Goal: Answer question/provide support: Share knowledge or assist other users

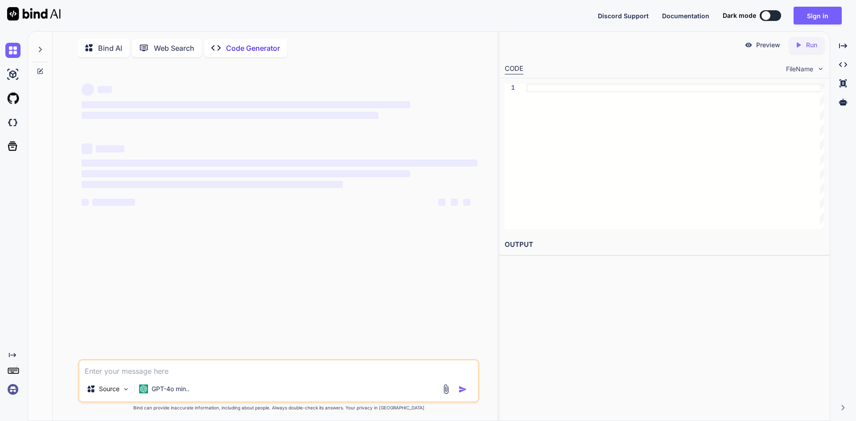
click at [120, 368] on textarea at bounding box center [278, 369] width 399 height 16
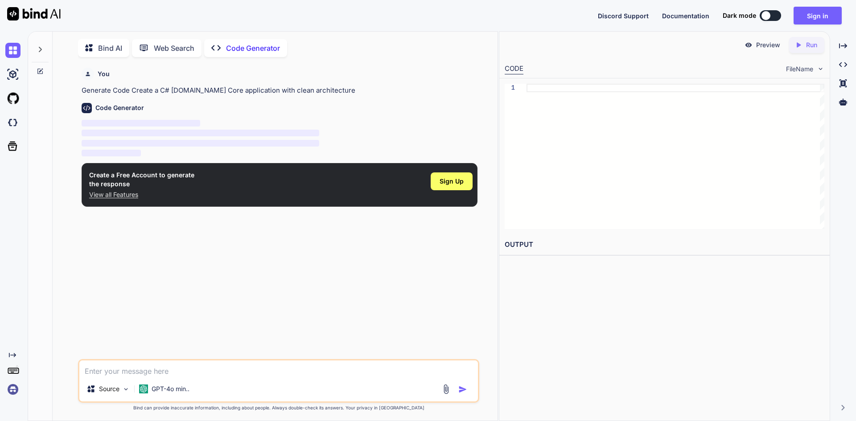
scroll to position [4, 0]
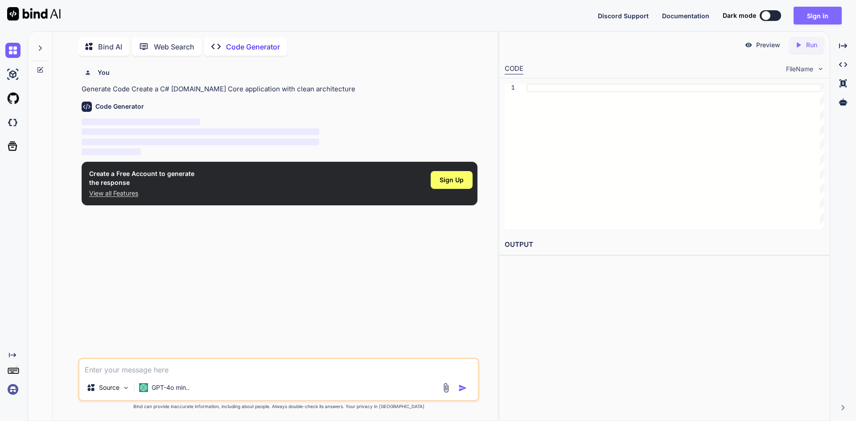
type textarea "x"
click at [811, 22] on button "Sign in" at bounding box center [818, 16] width 48 height 18
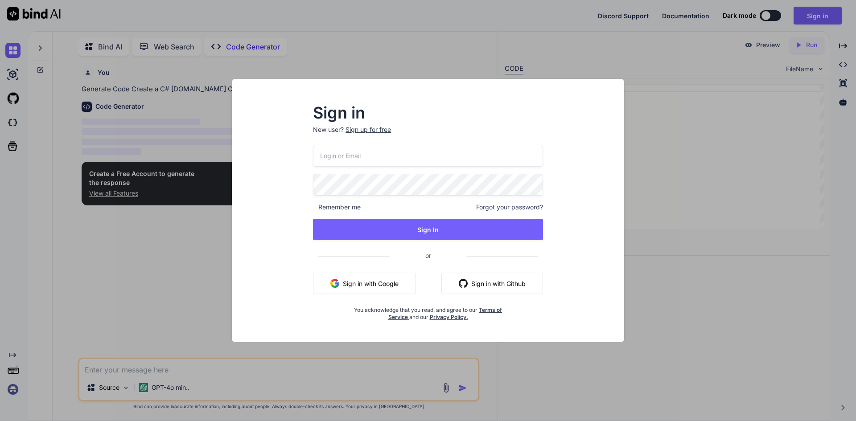
click at [375, 130] on div "Sign up for free" at bounding box center [368, 129] width 45 height 9
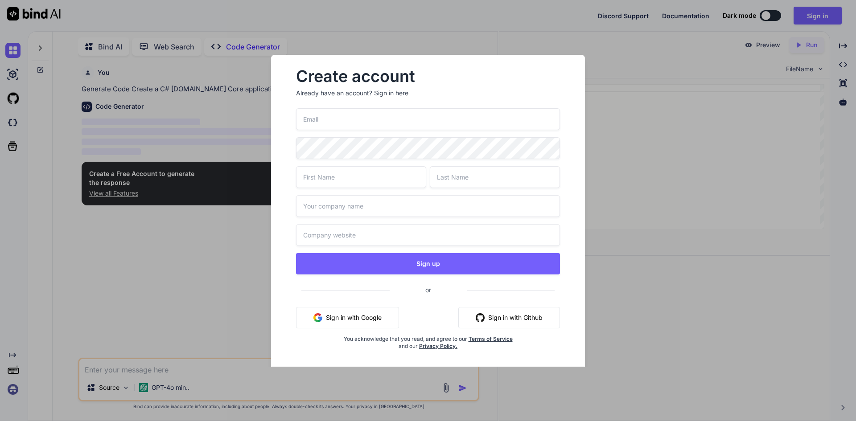
click at [323, 116] on input "email" at bounding box center [428, 119] width 264 height 22
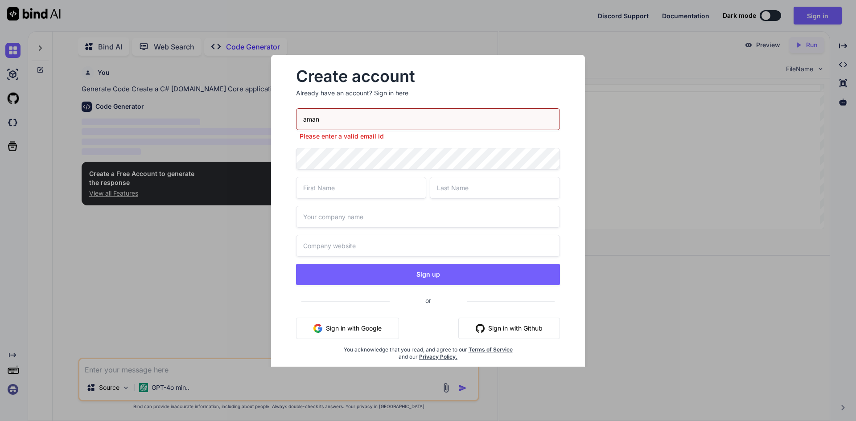
click at [333, 127] on input "aman" at bounding box center [428, 119] width 264 height 22
type input "[EMAIL_ADDRESS][DOMAIN_NAME]"
drag, startPoint x: 406, startPoint y: 123, endPoint x: 155, endPoint y: 112, distance: 251.3
click at [155, 112] on div "Create account Already have an account? Sign in here [EMAIL_ADDRESS][DOMAIN_NAM…" at bounding box center [428, 210] width 856 height 421
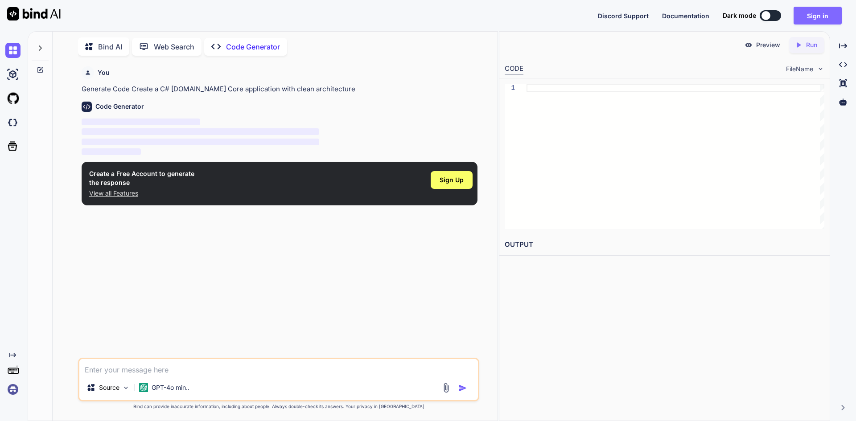
click at [811, 21] on button "Sign in" at bounding box center [818, 16] width 48 height 18
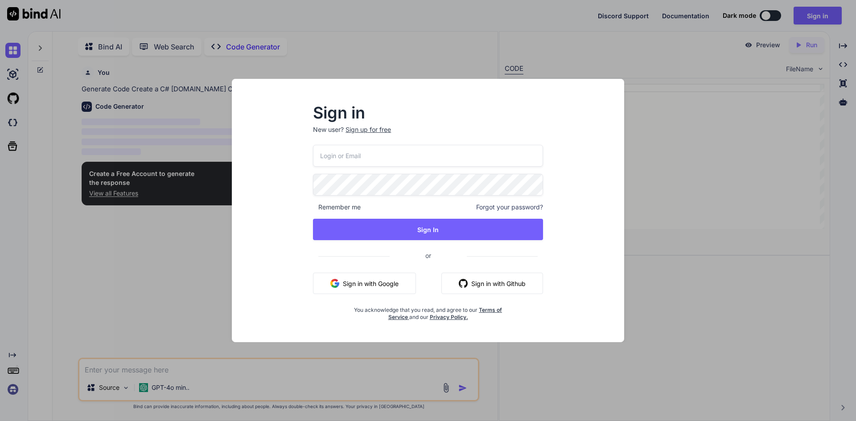
click at [376, 133] on div "Sign up for free" at bounding box center [368, 129] width 45 height 9
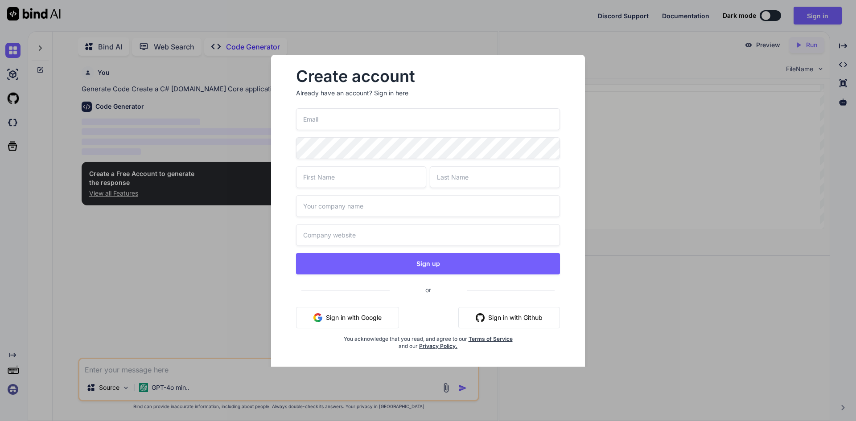
click at [328, 121] on input "email" at bounding box center [428, 119] width 264 height 22
paste input "<div ng-repeat="w in woundSelectorWounds" class="list-group wound-selector" dat…"
type input "<div ng-repeat="w in woundSelectorWounds" class="list-group wound-selector" dat…"
type input "[EMAIL_ADDRESS][DOMAIN_NAME]"
click at [362, 180] on input "text" at bounding box center [361, 177] width 130 height 22
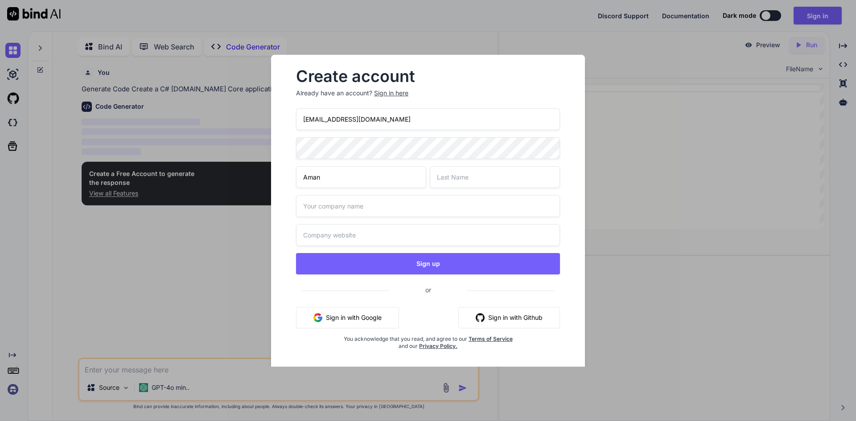
type input "Aman"
click at [461, 176] on input "text" at bounding box center [495, 177] width 130 height 22
type input "R2"
click at [325, 214] on input "text" at bounding box center [428, 206] width 264 height 22
type input "Test"
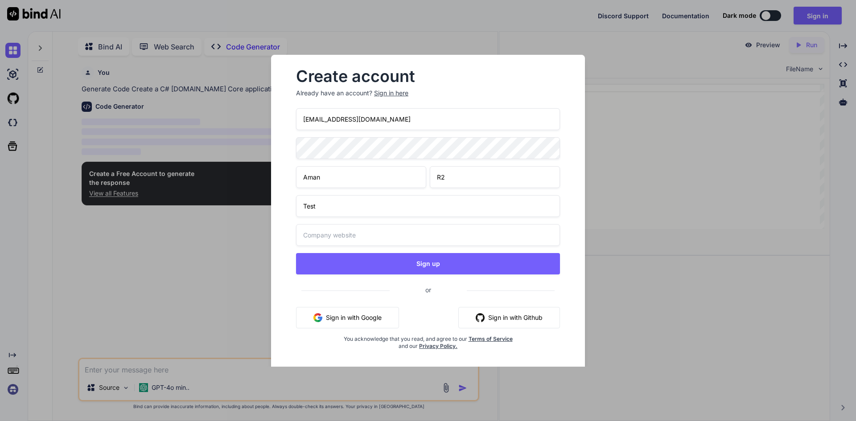
click at [316, 241] on input "text" at bounding box center [428, 235] width 264 height 22
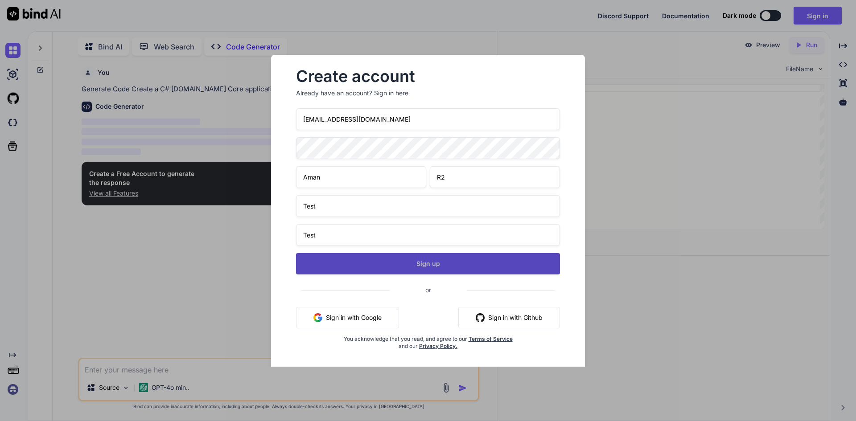
type input "Test"
click at [403, 269] on button "Sign up" at bounding box center [428, 263] width 264 height 21
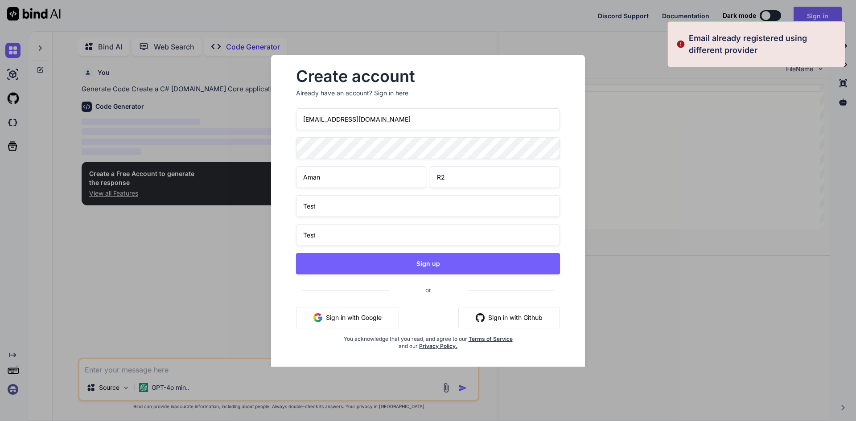
drag, startPoint x: 378, startPoint y: 123, endPoint x: 280, endPoint y: 118, distance: 98.2
click at [280, 118] on div "Create account Already have an account? Sign in here [EMAIL_ADDRESS][DOMAIN_NAM…" at bounding box center [428, 217] width 314 height 324
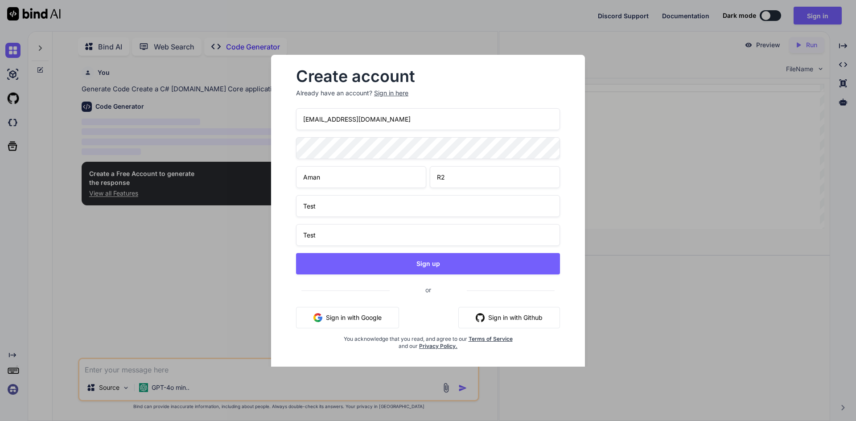
click at [387, 115] on input "[EMAIL_ADDRESS][DOMAIN_NAME]" at bounding box center [428, 119] width 264 height 22
click at [320, 121] on input "[EMAIL_ADDRESS][DOMAIN_NAME]" at bounding box center [428, 119] width 264 height 22
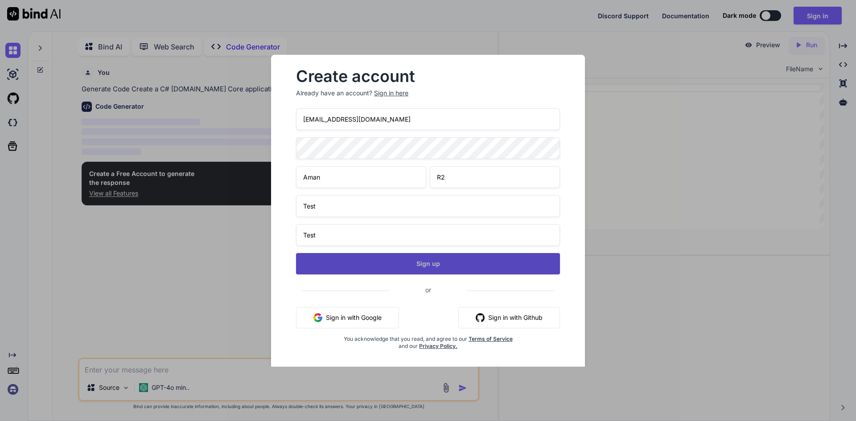
type input "[EMAIL_ADDRESS][DOMAIN_NAME]"
click at [399, 258] on button "Sign up" at bounding box center [428, 263] width 264 height 21
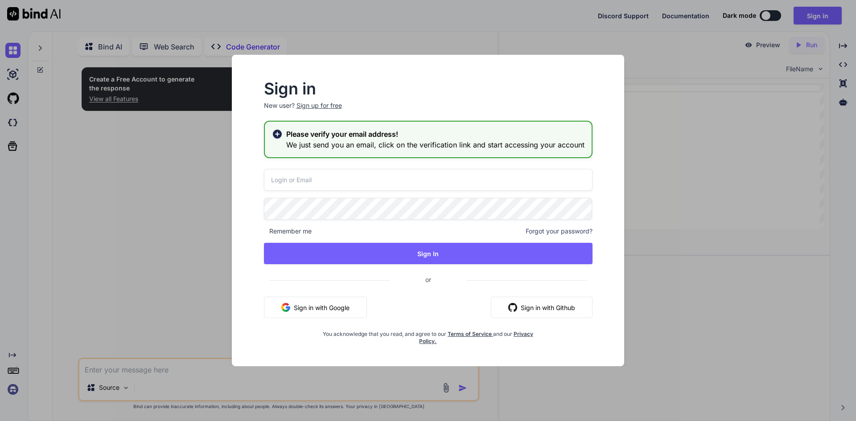
click at [286, 185] on input "email" at bounding box center [428, 180] width 329 height 22
type input "[EMAIL_ADDRESS][DOMAIN_NAME]"
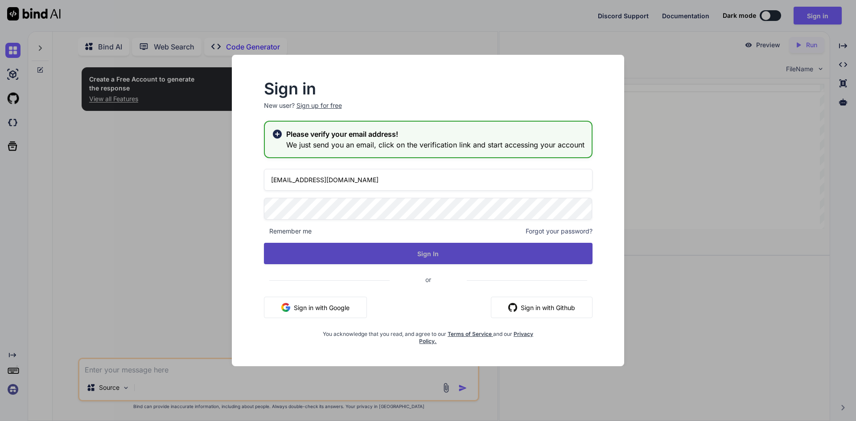
click at [451, 247] on button "Sign In" at bounding box center [428, 253] width 329 height 21
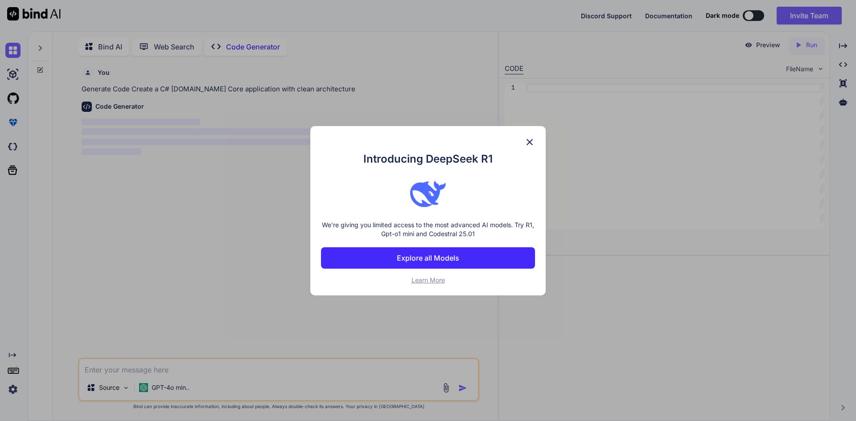
click at [530, 146] on img at bounding box center [529, 142] width 11 height 11
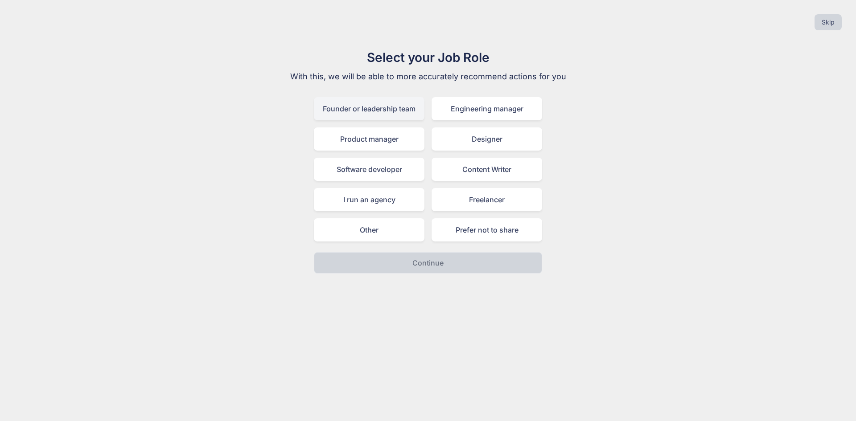
click at [398, 110] on div "Founder or leadership team" at bounding box center [369, 108] width 111 height 23
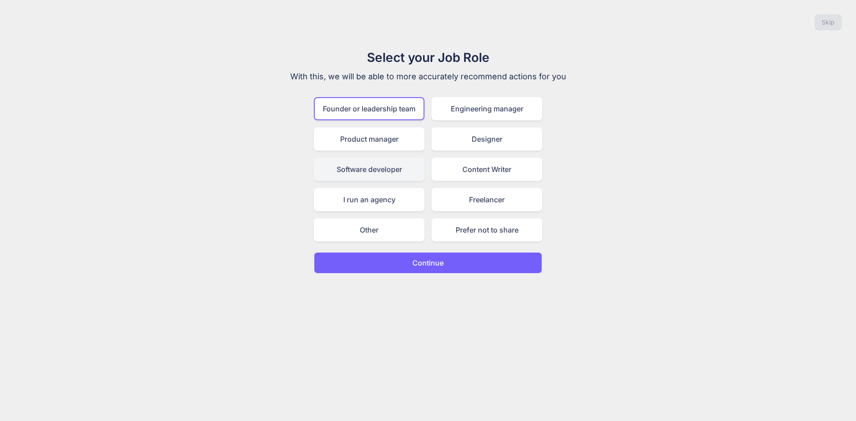
click at [375, 171] on div "Software developer" at bounding box center [369, 169] width 111 height 23
click at [420, 264] on p "Continue" at bounding box center [427, 263] width 31 height 11
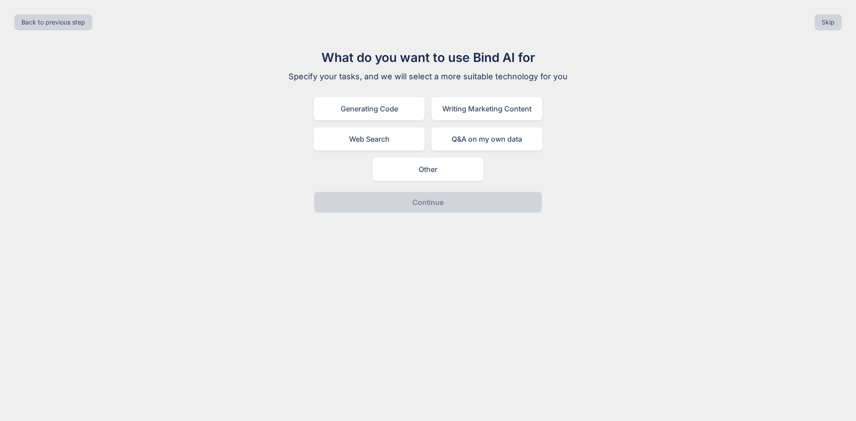
drag, startPoint x: 362, startPoint y: 141, endPoint x: 377, endPoint y: 238, distance: 97.4
click at [362, 142] on div "Web Search" at bounding box center [369, 139] width 111 height 23
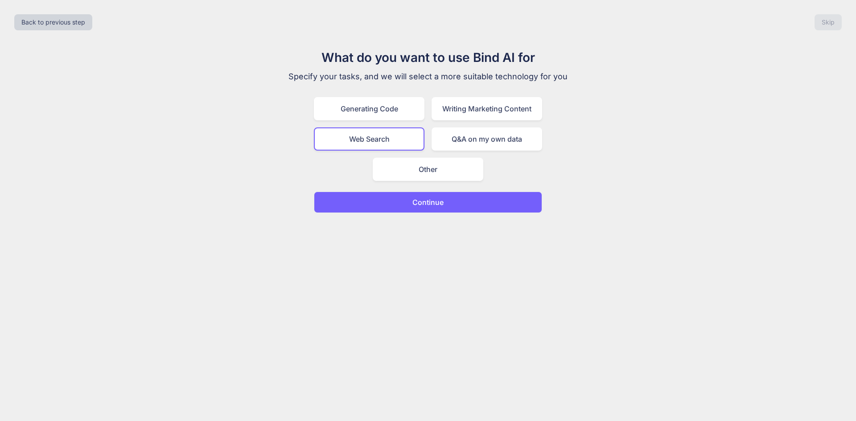
click at [374, 207] on button "Continue" at bounding box center [428, 202] width 228 height 21
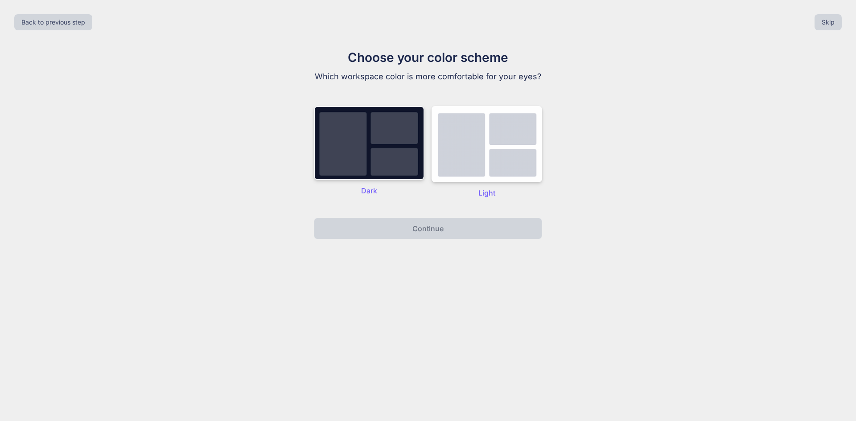
drag, startPoint x: 373, startPoint y: 152, endPoint x: 375, endPoint y: 157, distance: 5.1
click at [373, 153] on img at bounding box center [369, 143] width 111 height 74
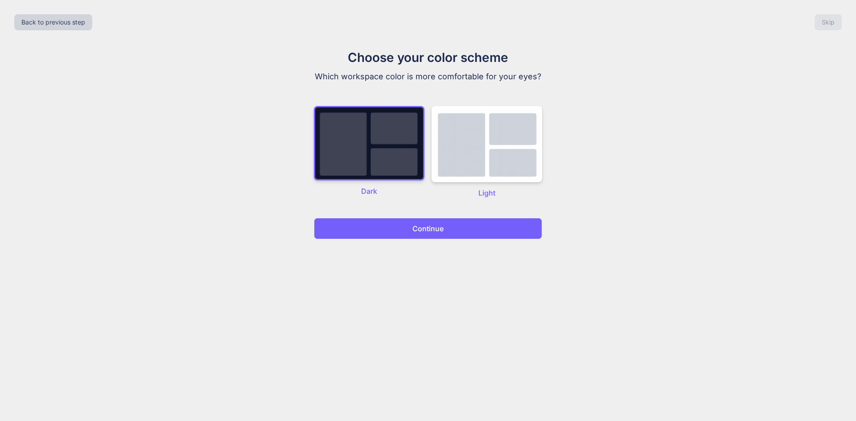
click at [390, 225] on button "Continue" at bounding box center [428, 228] width 228 height 21
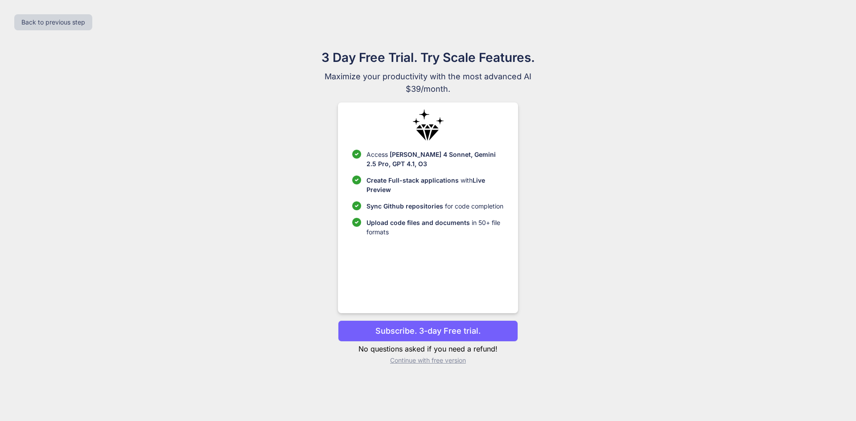
click at [426, 358] on p "Continue with free version" at bounding box center [428, 360] width 180 height 9
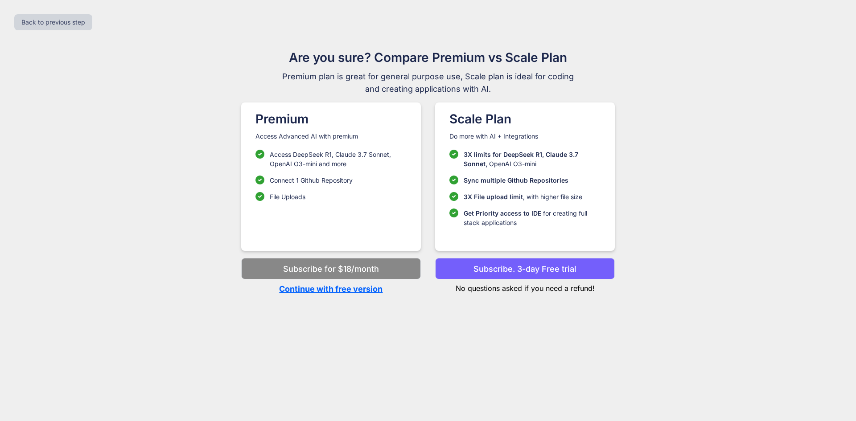
click at [341, 286] on p "Continue with free version" at bounding box center [331, 289] width 180 height 12
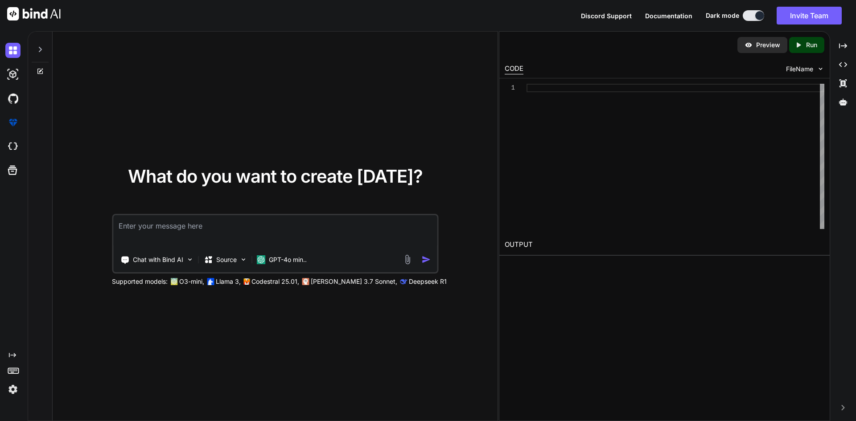
click at [178, 247] on textarea at bounding box center [275, 231] width 324 height 33
click at [155, 234] on textarea at bounding box center [275, 231] width 324 height 33
drag, startPoint x: 498, startPoint y: 152, endPoint x: 697, endPoint y: 174, distance: 200.1
click at [697, 174] on div "Preview Created with Pixso. Run CODE FileName 1 OUTPUT" at bounding box center [664, 226] width 331 height 390
click at [225, 230] on textarea at bounding box center [275, 231] width 324 height 33
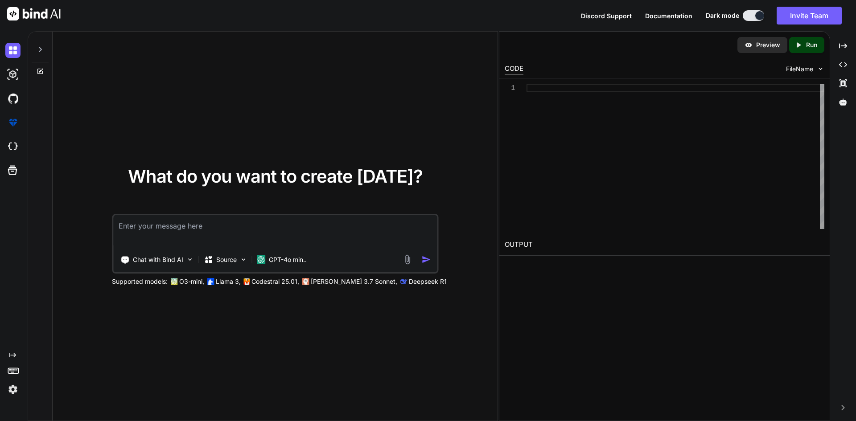
paste textarea "<div ng-repeat="w in woundSelectorWounds" class="list-group wound-selector" dat…"
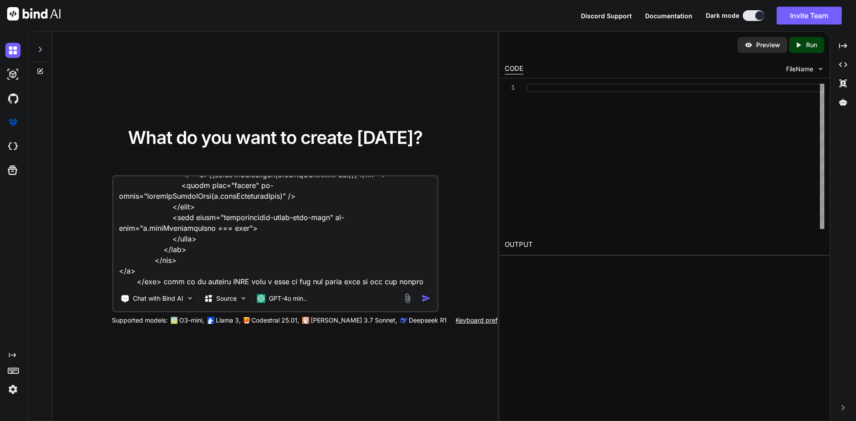
scroll to position [247, 0]
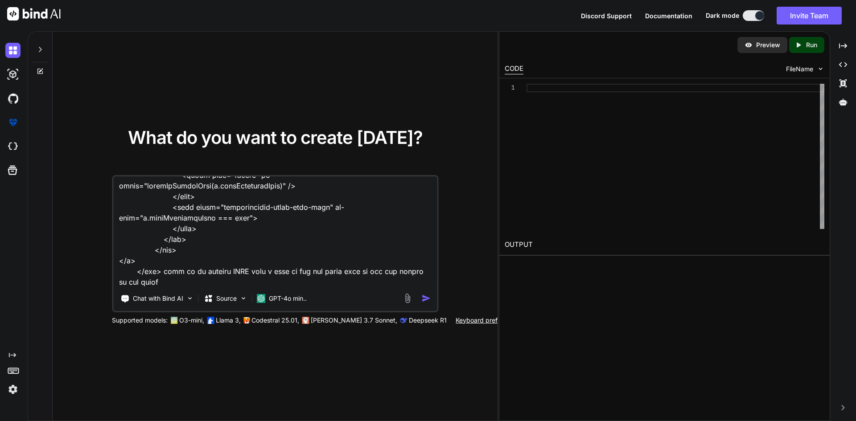
type textarea "<div ng-repeat="w in woundSelectorWounds" class="list-group wound-selector" dat…"
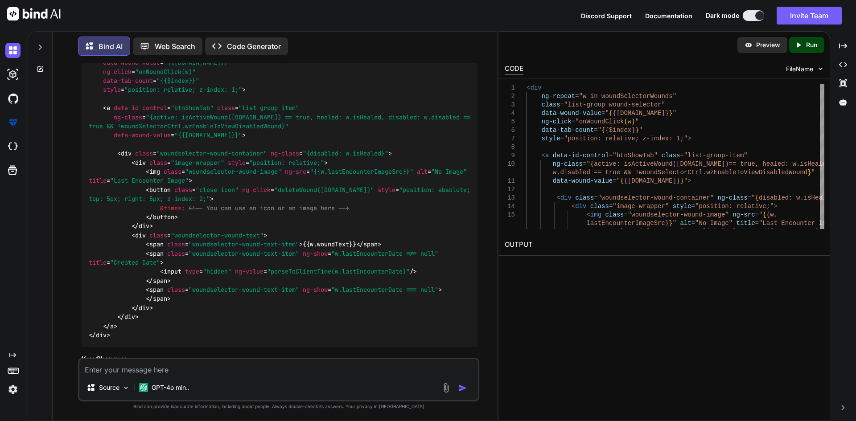
scroll to position [186, 0]
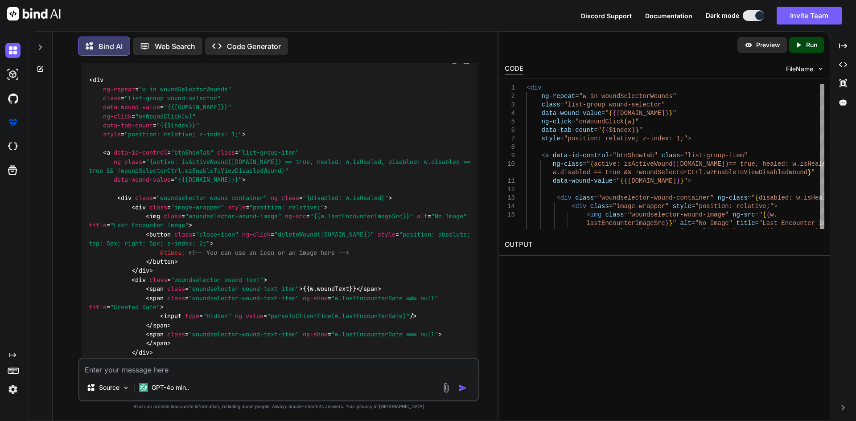
click at [455, 65] on img at bounding box center [455, 61] width 7 height 7
click at [163, 371] on textarea at bounding box center [278, 367] width 399 height 16
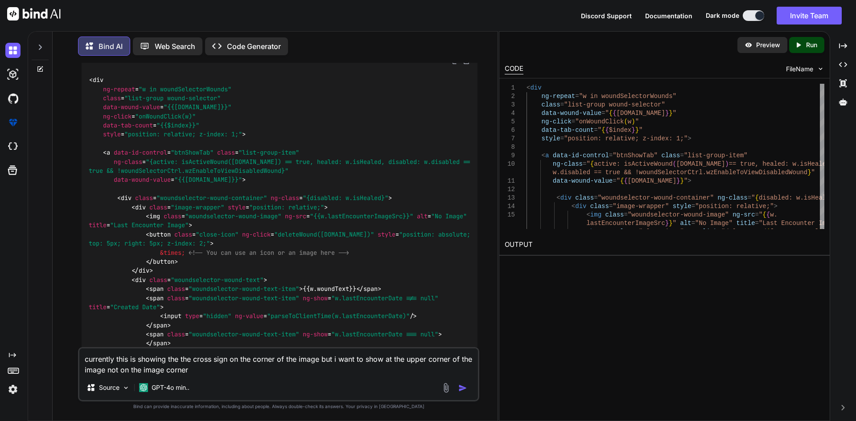
type textarea "currently this is showing the the cross sign on the corner of the image but i w…"
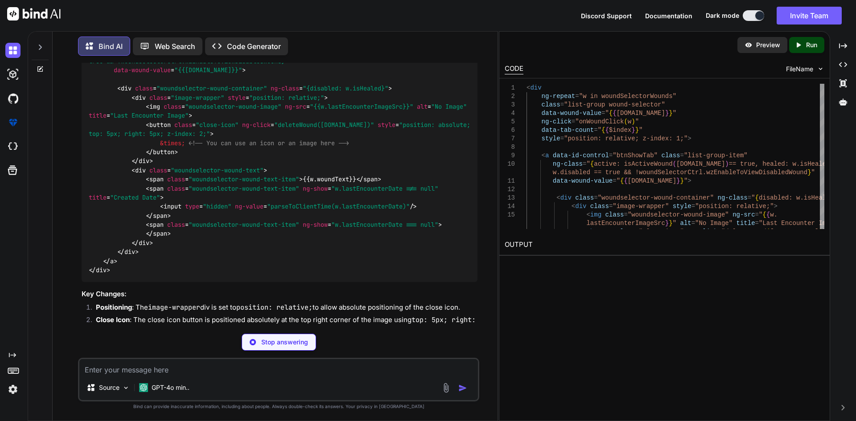
scroll to position [287, 0]
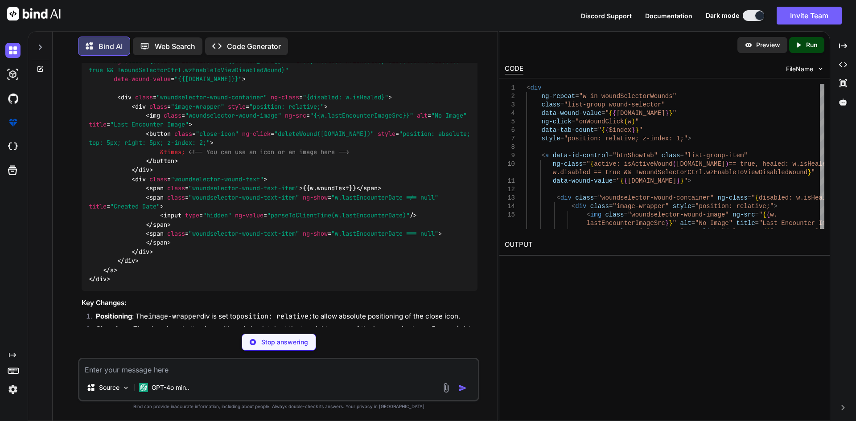
click at [109, 147] on span ""position: absolute; top: 5px; right: 5px; z-index: 2;"" at bounding box center [281, 138] width 385 height 17
click at [149, 147] on span ""position: absolute; top: 5px; right: 5px; z-index: 2;"" at bounding box center [281, 138] width 385 height 17
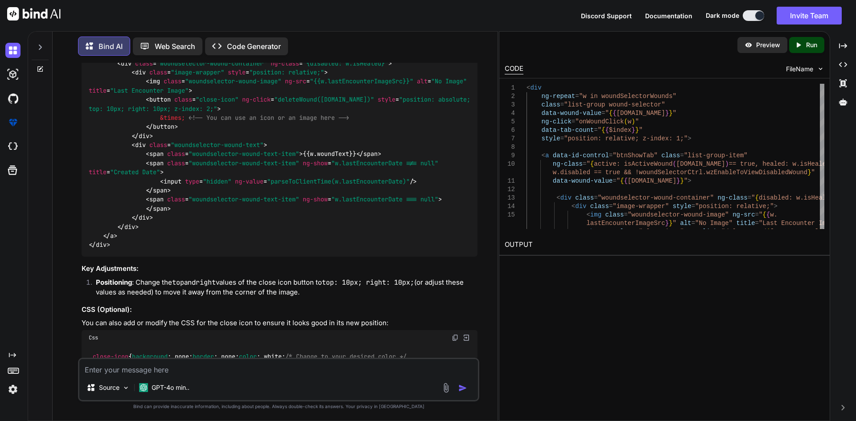
scroll to position [1000, 0]
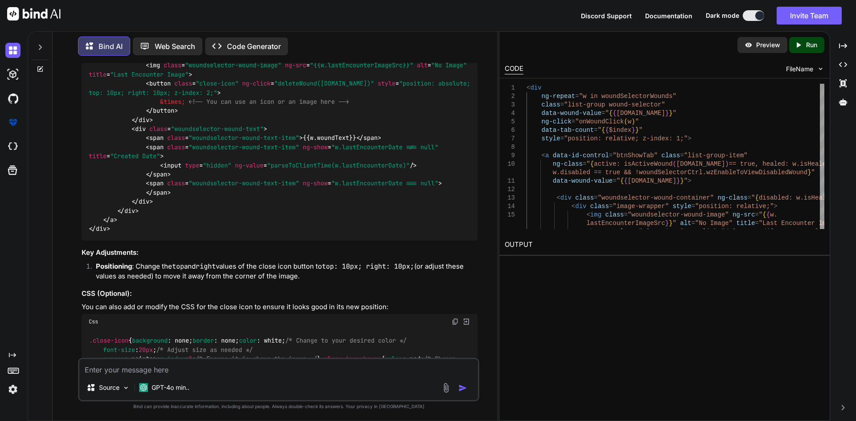
click at [116, 96] on span ""position: absolute; top: 10px; right: 10px; z-index: 2;"" at bounding box center [281, 87] width 385 height 17
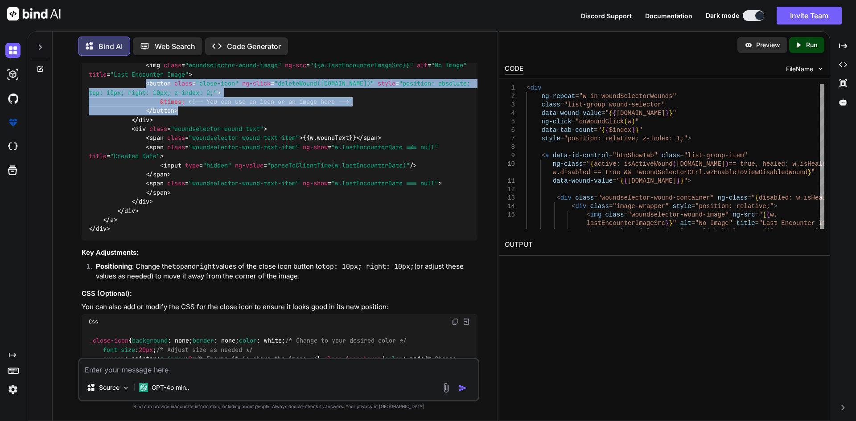
drag, startPoint x: 145, startPoint y: 167, endPoint x: 284, endPoint y: 191, distance: 140.7
click at [284, 191] on div "< div ng-repeat = "w in woundSelectorWounds" class = "list-group wound-selector…" at bounding box center [280, 79] width 396 height 323
copy code "< button class = "close-icon" ng-click = "deleteWound([DOMAIN_NAME])" style = "…"
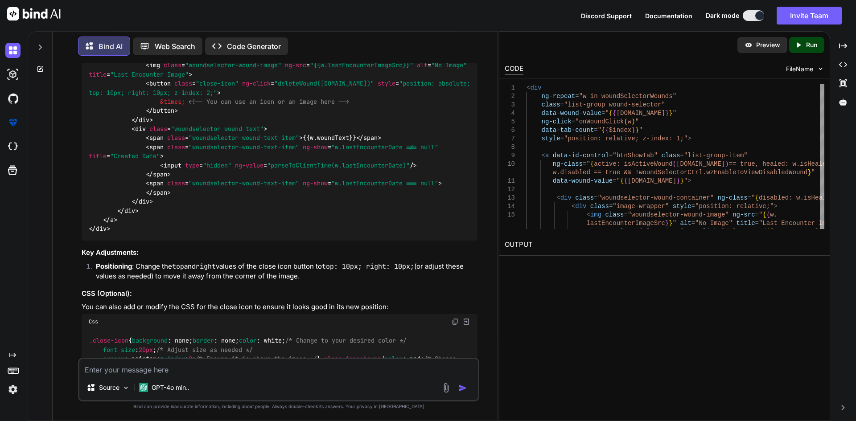
click at [109, 369] on textarea at bounding box center [278, 367] width 399 height 16
paste textarea "Error: [$parse:syntax] Syntax Error: Token '{' invalid key at column 14 of the …"
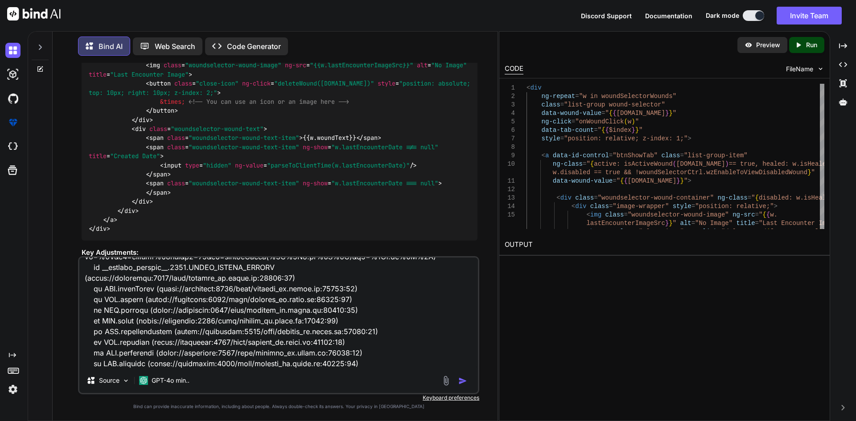
scroll to position [54, 0]
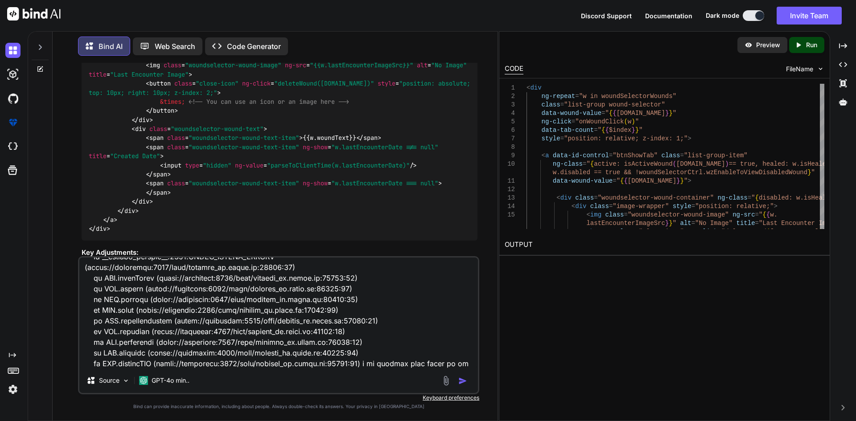
paste textarea "function deleteWound(id) { debugger; var params = {woundId: id}; var response =…"
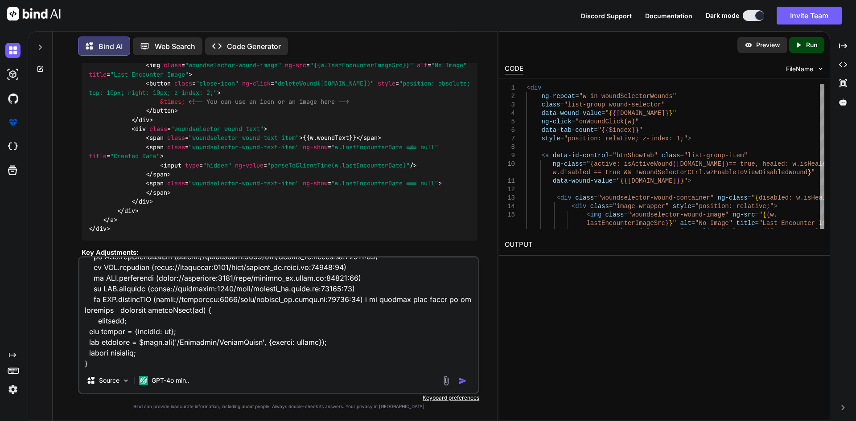
type textarea "Error: [$parse:syntax] Syntax Error: Token '{' invalid key at column 14 of the …"
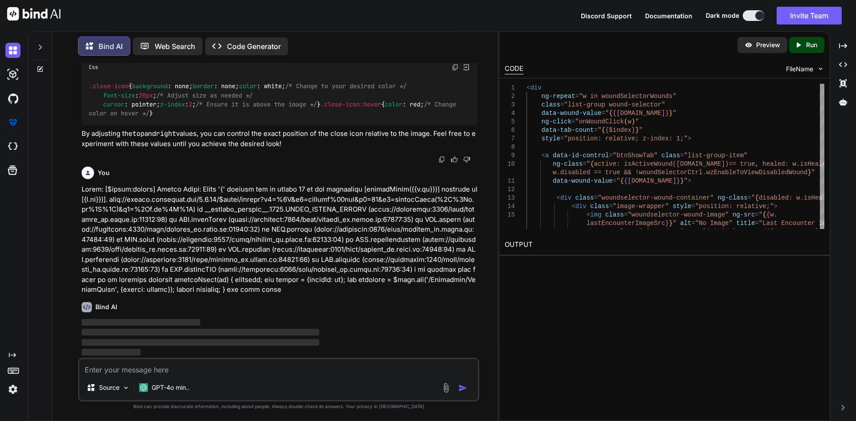
scroll to position [1410, 0]
drag, startPoint x: 299, startPoint y: 210, endPoint x: 303, endPoint y: 202, distance: 9.0
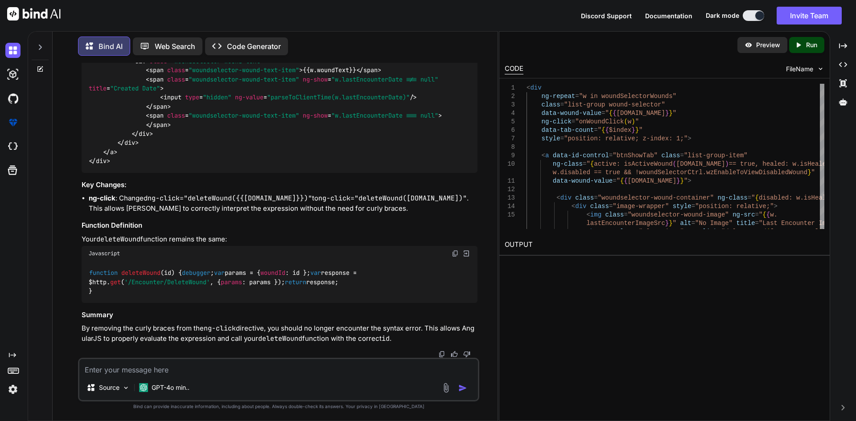
scroll to position [1975, 0]
drag, startPoint x: 329, startPoint y: 173, endPoint x: 395, endPoint y: 172, distance: 66.9
click at [395, 194] on code "ng-click="deleteWound([DOMAIN_NAME])"" at bounding box center [392, 198] width 148 height 9
copy code "deleteWound([DOMAIN_NAME])"
drag, startPoint x: 289, startPoint y: 172, endPoint x: 399, endPoint y: 169, distance: 110.6
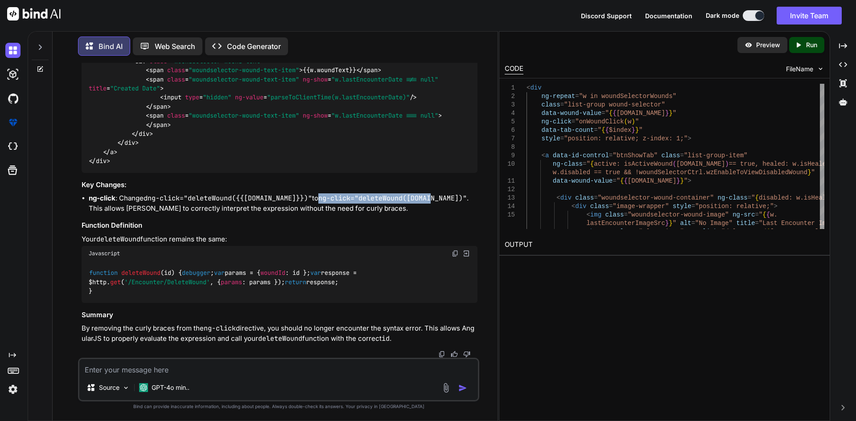
click at [399, 194] on code "ng-click="deleteWound([DOMAIN_NAME])"" at bounding box center [392, 198] width 148 height 9
copy code "ng-click="deleteWound([DOMAIN_NAME])""
click at [129, 367] on textarea at bounding box center [278, 367] width 399 height 16
paste textarea "<button class="close-icon" ng-click="deleteWound({{[DOMAIN_NAME]}})" style="pos…"
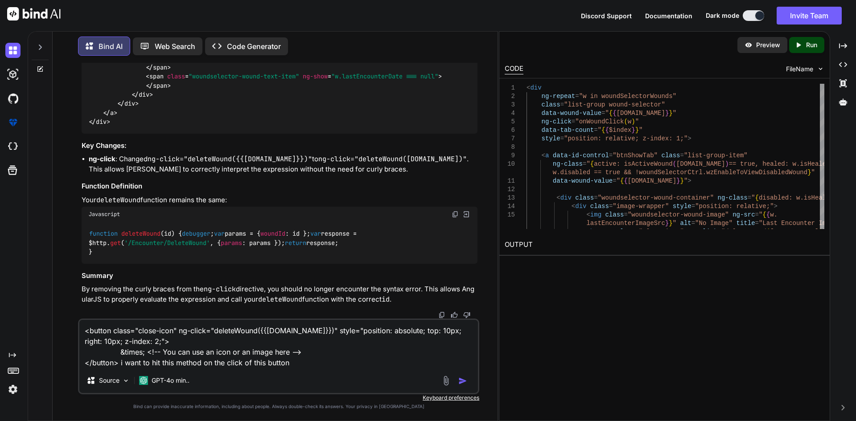
paste textarea "function deleteWound(id) { debugger; var params = { woundId: id }; var response…"
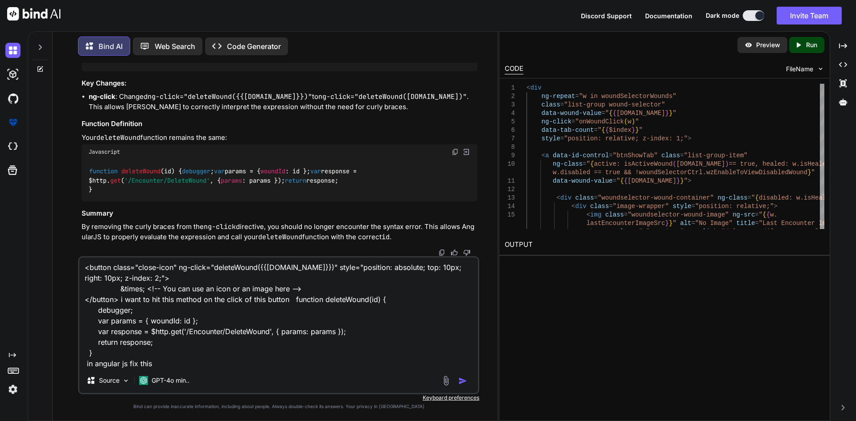
type textarea "<button class="close-icon" ng-click="deleteWound({{[DOMAIN_NAME]}})" style="pos…"
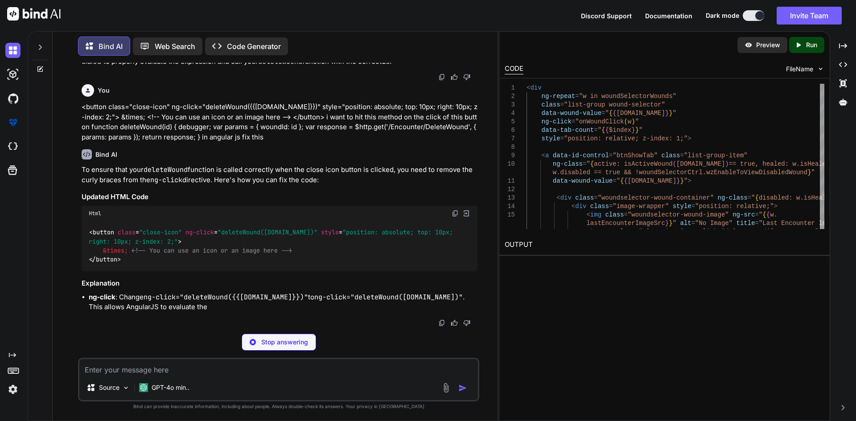
scroll to position [2253, 0]
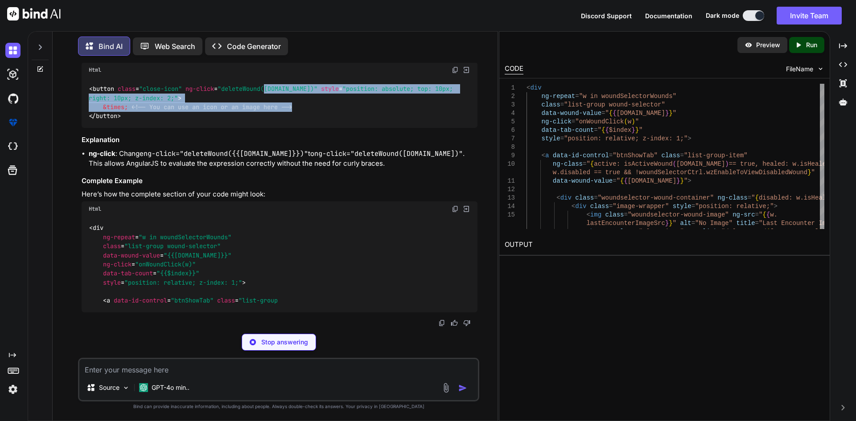
drag, startPoint x: 267, startPoint y: 231, endPoint x: 354, endPoint y: 254, distance: 89.9
click at [354, 128] on div "< button class = "close-icon" ng-click = "deleteWound([DOMAIN_NAME])" style = "…" at bounding box center [280, 103] width 396 height 51
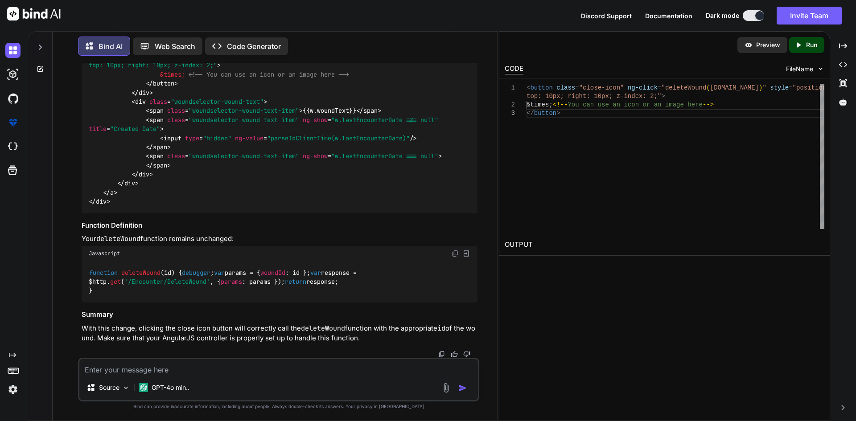
scroll to position [2616, 0]
drag, startPoint x: 283, startPoint y: 165, endPoint x: 344, endPoint y: 164, distance: 60.7
click at [344, 60] on span ""deleteWound([DOMAIN_NAME])"" at bounding box center [324, 56] width 100 height 8
copy span "deleteWound([DOMAIN_NAME])"
click at [100, 371] on textarea at bounding box center [278, 367] width 399 height 16
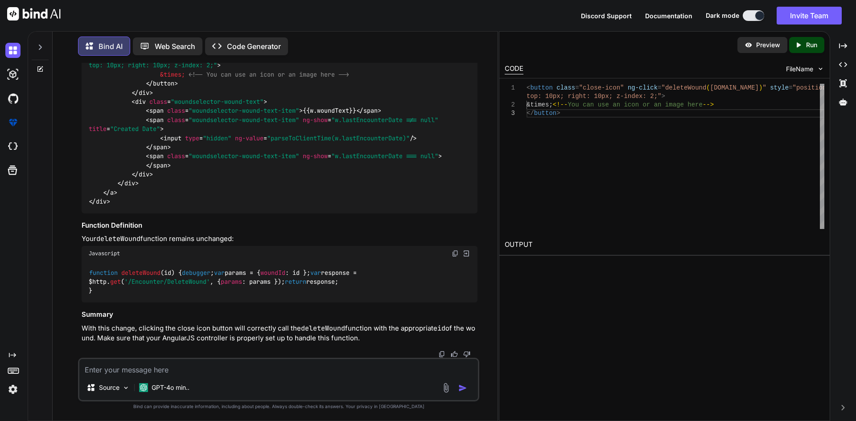
paste textarea "deleteWound([DOMAIN_NAME])"
type textarea "deleteWound([DOMAIN_NAME]) when i am try this id i did not get the id i it did …"
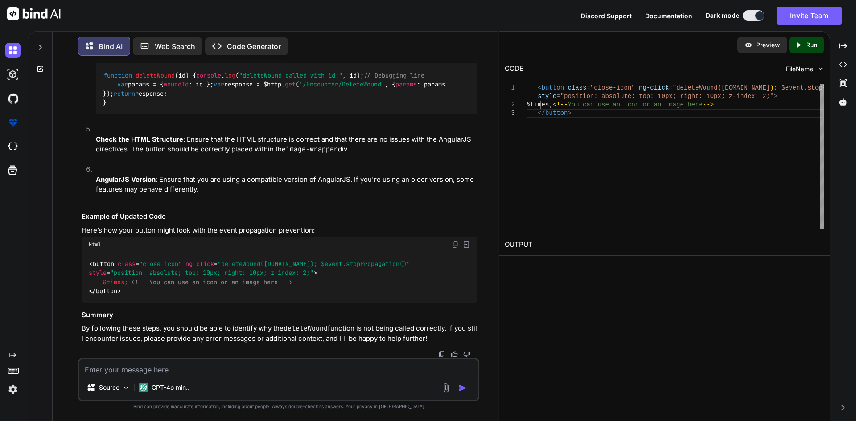
scroll to position [3156, 0]
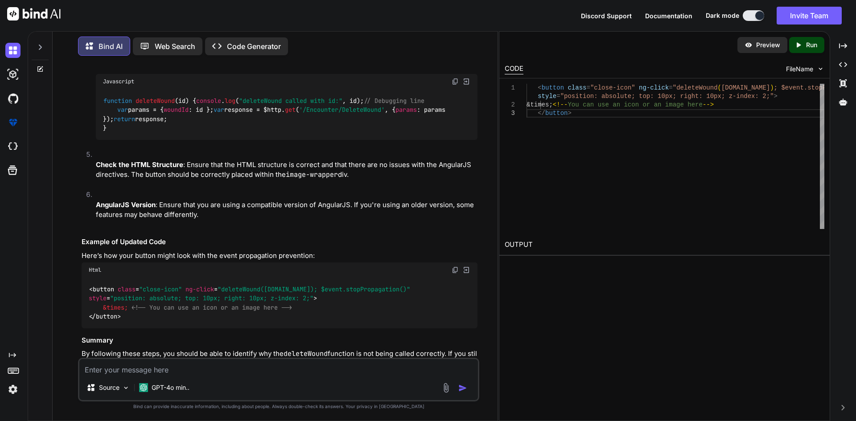
drag, startPoint x: 103, startPoint y: 194, endPoint x: 149, endPoint y: 219, distance: 52.1
copy code "< button class = "close-icon" ng-click = "deleteWound([DOMAIN_NAME]); $event.st…"
